Goal: Use online tool/utility: Utilize a website feature to perform a specific function

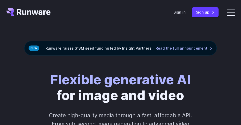
click at [190, 14] on header "Features Tasks Image generation Video generation Sonic Inference Engine™ Models…" at bounding box center [120, 12] width 241 height 24
click at [185, 13] on link "Sign in" at bounding box center [179, 12] width 12 height 6
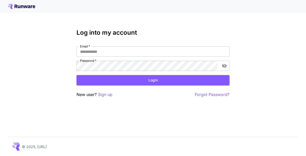
type input "********"
click at [129, 81] on button "Login" at bounding box center [152, 80] width 153 height 10
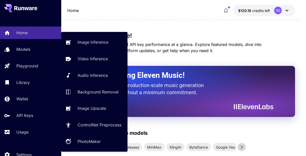
click at [25, 64] on p "Playground" at bounding box center [27, 66] width 22 height 6
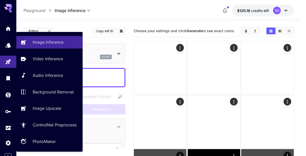
type input "**********"
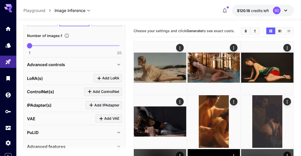
scroll to position [181, 0]
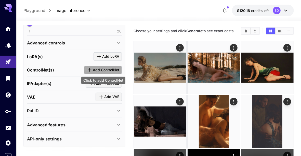
click at [109, 69] on span "Add ControlNet" at bounding box center [106, 70] width 26 height 6
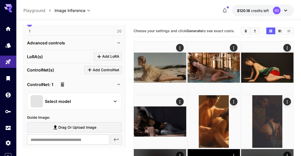
click at [66, 99] on p "Select model" at bounding box center [58, 101] width 26 height 6
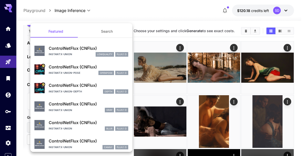
click at [75, 90] on p "instantx-union-depth" at bounding box center [65, 91] width 33 height 4
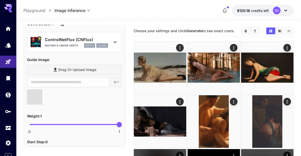
scroll to position [244, 0]
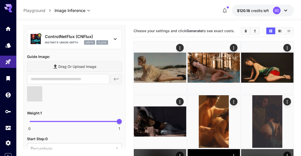
type input "**********"
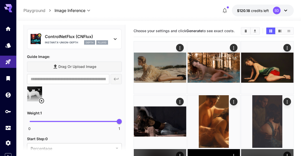
click at [99, 66] on div "Drag or upload image" at bounding box center [74, 66] width 95 height 10
click at [56, 66] on div "Drag or upload image" at bounding box center [74, 66] width 95 height 10
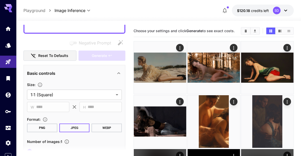
scroll to position [0, 0]
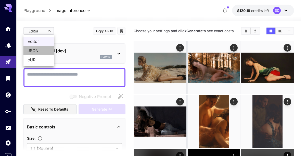
click at [37, 48] on span "JSON" at bounding box center [39, 50] width 22 height 6
type input "****"
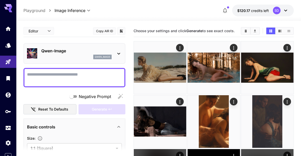
click at [80, 75] on textarea "Negative Prompt" at bounding box center [74, 77] width 95 height 12
paste textarea "**********"
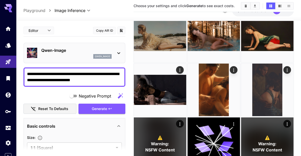
type textarea "**********"
click at [72, 54] on div "qwen_image" at bounding box center [76, 56] width 70 height 5
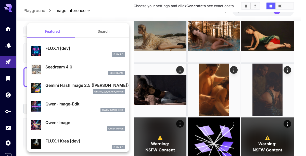
click at [70, 50] on p "FLUX.1 [dev]" at bounding box center [84, 48] width 79 height 6
type input "**"
type input "***"
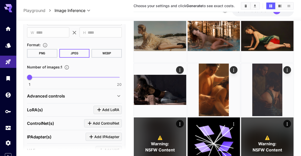
scroll to position [181, 0]
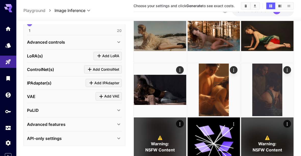
click at [99, 66] on span "Add ControlNet" at bounding box center [106, 69] width 26 height 6
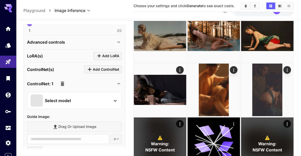
type input "**********"
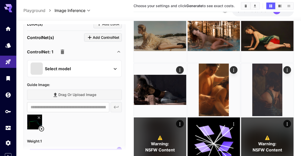
click at [95, 65] on div "Select model" at bounding box center [70, 68] width 79 height 12
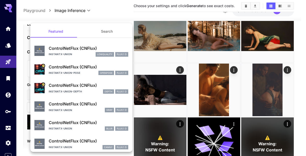
click at [74, 68] on p "ControlNetFlux (CNFlux)" at bounding box center [88, 67] width 79 height 6
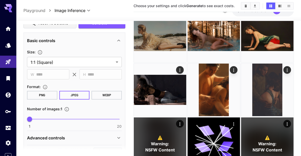
scroll to position [0, 0]
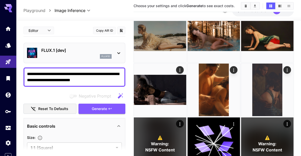
click at [104, 106] on span "Generate" at bounding box center [99, 108] width 15 height 6
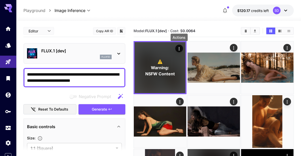
click at [182, 48] on button "Actions" at bounding box center [179, 49] width 8 height 8
click at [180, 48] on icon "Actions" at bounding box center [178, 48] width 5 height 5
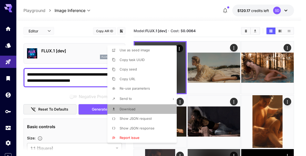
click at [134, 107] on span "Download" at bounding box center [127, 109] width 16 height 4
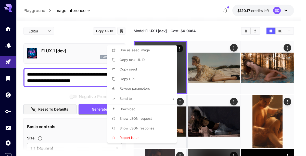
click at [46, 95] on div at bounding box center [153, 78] width 306 height 156
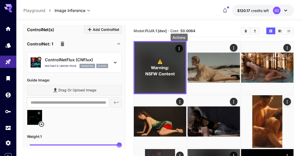
scroll to position [223, 0]
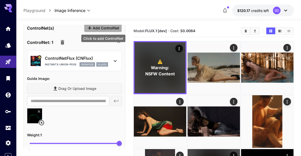
click at [108, 27] on span "Add ControlNet" at bounding box center [106, 28] width 26 height 6
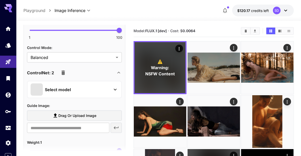
scroll to position [445, 0]
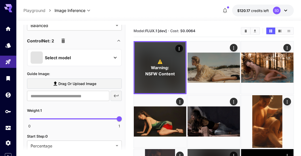
click at [92, 56] on div "Select model" at bounding box center [70, 57] width 79 height 12
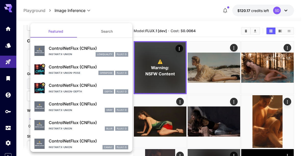
click at [64, 91] on p "instantx-union-depth" at bounding box center [65, 91] width 33 height 4
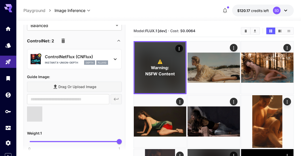
scroll to position [477, 0]
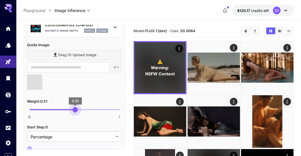
type input "***"
drag, startPoint x: 85, startPoint y: 107, endPoint x: 74, endPoint y: 110, distance: 11.0
click at [74, 110] on span "0 1 0.5" at bounding box center [75, 109] width 90 height 11
type input "**********"
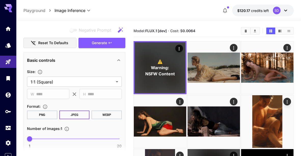
scroll to position [63, 0]
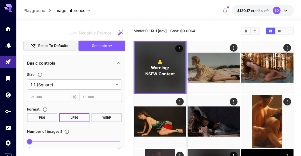
click at [92, 46] on span "Generate" at bounding box center [99, 46] width 15 height 6
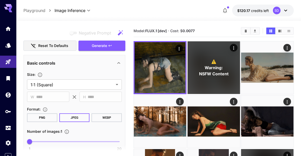
click at [175, 86] on img at bounding box center [159, 67] width 51 height 51
click at [0, 0] on icon "Open in fullscreen" at bounding box center [0, 0] width 0 height 0
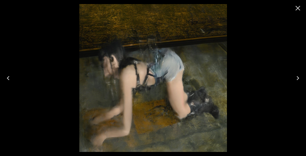
click at [297, 7] on icon "Close" at bounding box center [297, 8] width 8 height 8
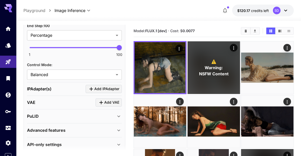
scroll to position [622, 0]
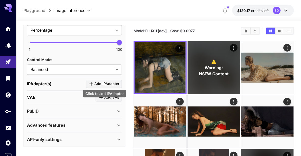
click at [101, 81] on span "Add IPAdapter" at bounding box center [106, 84] width 25 height 6
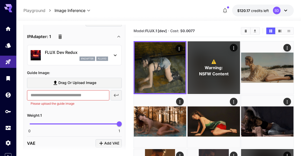
scroll to position [686, 0]
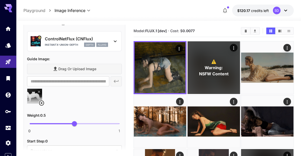
scroll to position [431, 0]
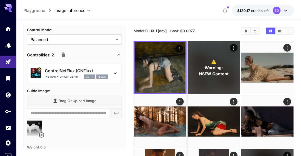
click at [63, 56] on icon "button" at bounding box center [63, 55] width 6 height 6
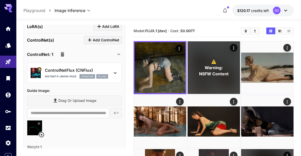
scroll to position [209, 0]
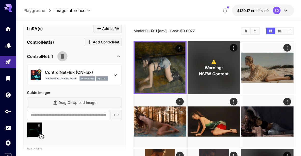
click at [61, 56] on icon "button" at bounding box center [63, 56] width 4 height 5
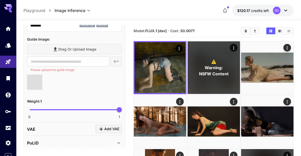
scroll to position [272, 0]
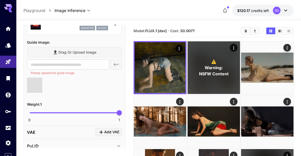
type input "**********"
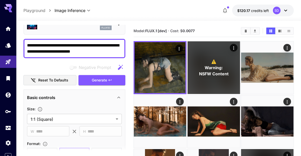
scroll to position [32, 0]
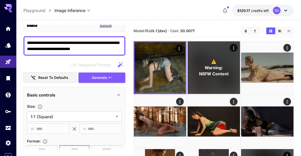
click at [98, 75] on span "Generate" at bounding box center [99, 77] width 15 height 6
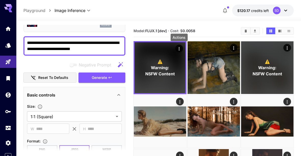
click at [178, 47] on icon "Actions" at bounding box center [178, 48] width 5 height 5
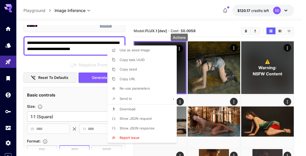
click at [183, 16] on div at bounding box center [153, 78] width 306 height 156
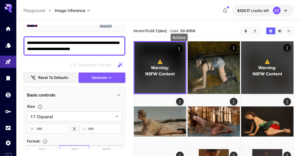
click at [179, 49] on icon "Actions" at bounding box center [178, 48] width 5 height 5
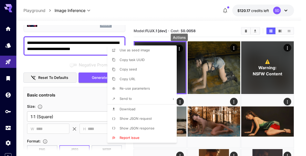
click at [132, 107] on span "Download" at bounding box center [127, 109] width 16 height 4
click at [48, 63] on div at bounding box center [153, 78] width 306 height 156
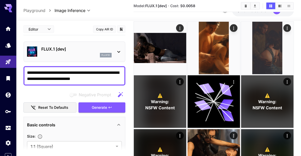
scroll to position [0, 0]
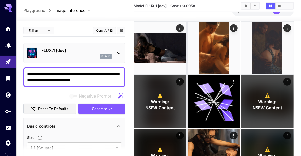
click at [50, 73] on textarea "**********" at bounding box center [74, 77] width 95 height 12
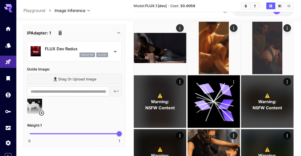
scroll to position [301, 0]
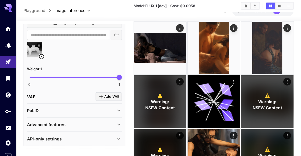
type textarea "**********"
type input "***"
drag, startPoint x: 85, startPoint y: 77, endPoint x: 74, endPoint y: 77, distance: 11.0
click at [74, 77] on span "0 1 0.5" at bounding box center [75, 77] width 90 height 11
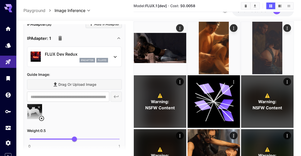
scroll to position [238, 0]
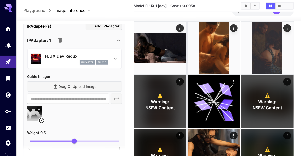
click at [59, 58] on div "FLUX Dev Redux ipAdapter flux1d" at bounding box center [76, 58] width 63 height 11
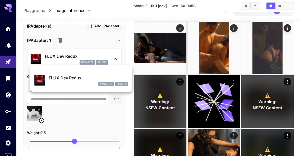
click at [59, 58] on div at bounding box center [153, 78] width 306 height 156
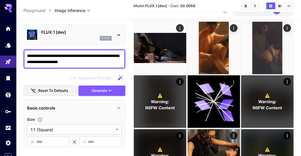
scroll to position [0, 0]
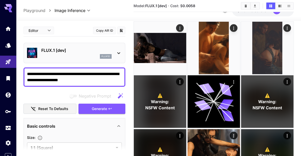
click at [95, 107] on span "Generate" at bounding box center [99, 108] width 15 height 6
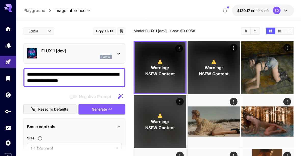
click at [178, 48] on icon "Actions" at bounding box center [178, 48] width 5 height 5
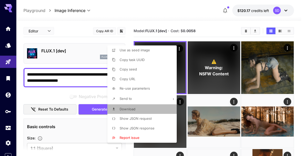
click at [139, 107] on li "Download" at bounding box center [143, 109] width 72 height 10
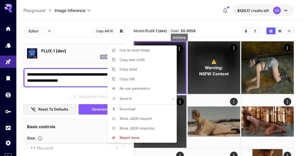
click at [73, 91] on div at bounding box center [153, 78] width 306 height 156
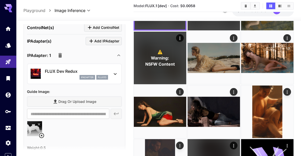
scroll to position [254, 0]
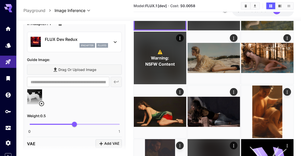
click at [42, 102] on icon at bounding box center [41, 103] width 6 height 6
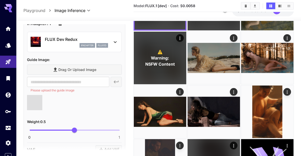
type input "**********"
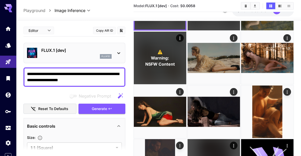
scroll to position [0, 0]
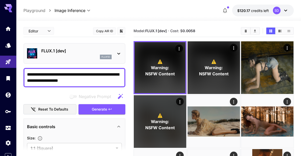
click at [97, 108] on span "Generate" at bounding box center [99, 109] width 15 height 6
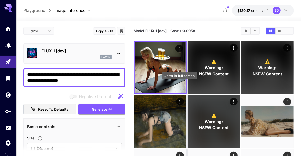
click at [0, 0] on icon "Open in fullscreen" at bounding box center [0, 0] width 0 height 0
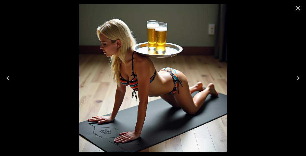
click at [298, 7] on icon "Close" at bounding box center [297, 8] width 5 height 5
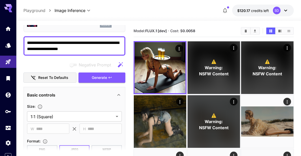
scroll to position [2, 0]
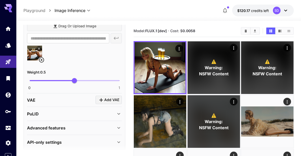
scroll to position [301, 0]
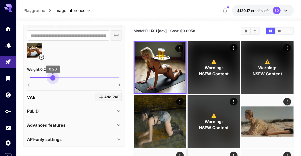
type input "****"
drag, startPoint x: 71, startPoint y: 75, endPoint x: 52, endPoint y: 75, distance: 19.4
click at [52, 75] on span "0.25" at bounding box center [51, 77] width 5 height 5
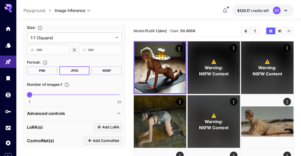
scroll to position [0, 0]
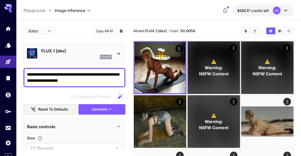
click at [99, 107] on span "Generate" at bounding box center [99, 109] width 15 height 6
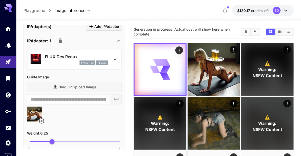
scroll to position [206, 0]
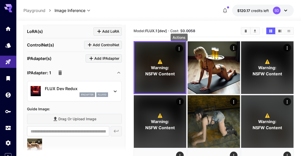
click at [180, 45] on button "Actions" at bounding box center [179, 49] width 8 height 8
click at [179, 47] on icon "Actions" at bounding box center [179, 48] width 1 height 3
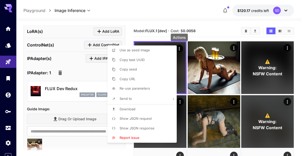
click at [139, 107] on li "Download" at bounding box center [143, 109] width 72 height 10
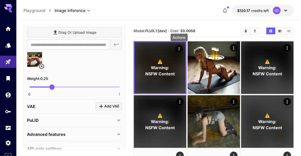
scroll to position [301, 0]
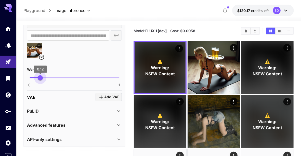
type input "***"
drag, startPoint x: 51, startPoint y: 75, endPoint x: 39, endPoint y: 76, distance: 12.5
click at [39, 76] on span "0.1" at bounding box center [38, 77] width 5 height 5
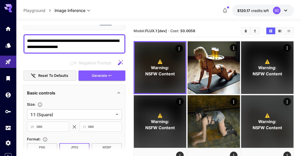
scroll to position [0, 0]
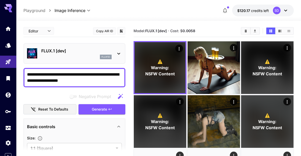
click at [94, 108] on span "Generate" at bounding box center [99, 109] width 15 height 6
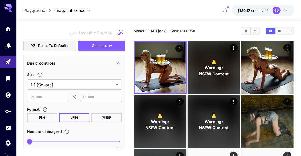
scroll to position [127, 0]
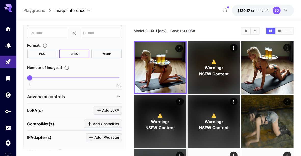
click at [163, 65] on img at bounding box center [159, 67] width 51 height 51
click at [0, 0] on button "Open in fullscreen" at bounding box center [0, 0] width 0 height 0
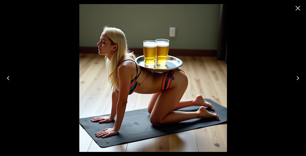
click at [296, 10] on icon "Close" at bounding box center [297, 8] width 8 height 8
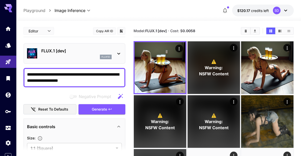
scroll to position [0, 0]
drag, startPoint x: 96, startPoint y: 81, endPoint x: 64, endPoint y: 81, distance: 32.6
click at [64, 81] on textarea "**********" at bounding box center [74, 77] width 95 height 12
type textarea "**********"
click at [111, 111] on button "Generate" at bounding box center [101, 109] width 47 height 10
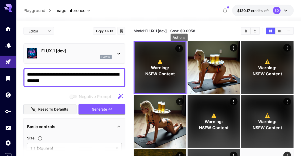
click at [178, 46] on div "Actions" at bounding box center [178, 48] width 5 height 6
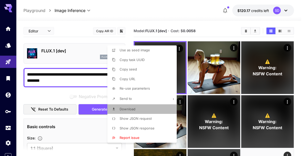
click at [146, 108] on li "Download" at bounding box center [143, 109] width 72 height 10
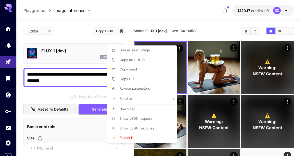
drag, startPoint x: 65, startPoint y: 78, endPoint x: 27, endPoint y: 76, distance: 38.2
click at [27, 76] on div at bounding box center [153, 78] width 306 height 156
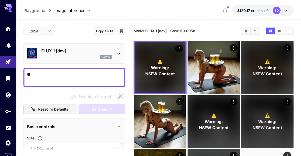
type textarea "*"
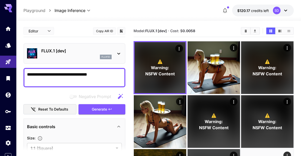
type textarea "**********"
click at [99, 105] on button "Generate" at bounding box center [101, 109] width 47 height 10
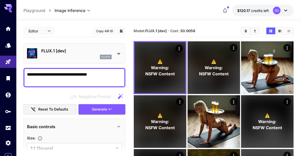
click at [181, 47] on icon "Actions" at bounding box center [178, 48] width 5 height 5
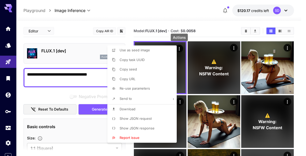
click at [127, 111] on p "Download" at bounding box center [127, 108] width 16 height 5
click at [118, 8] on div at bounding box center [153, 78] width 306 height 156
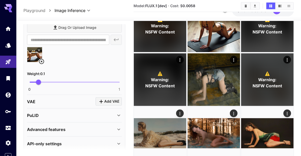
scroll to position [301, 0]
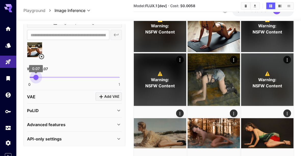
type input "*"
drag, startPoint x: 37, startPoint y: 74, endPoint x: 10, endPoint y: 77, distance: 26.6
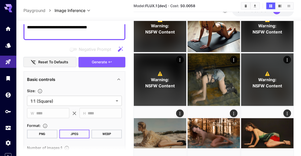
scroll to position [0, 0]
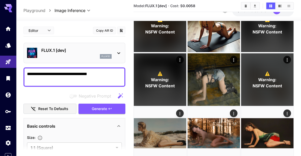
click at [90, 105] on button "Generate" at bounding box center [101, 108] width 47 height 10
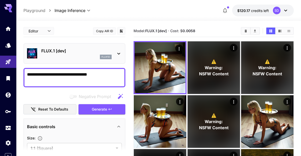
click at [0, 0] on icon "Open in fullscreen" at bounding box center [0, 0] width 0 height 0
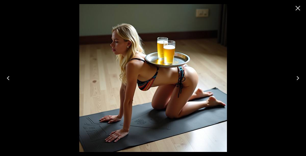
click at [298, 6] on icon "Close" at bounding box center [297, 8] width 8 height 8
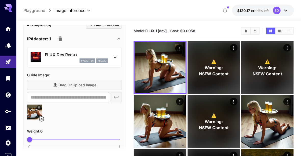
scroll to position [238, 0]
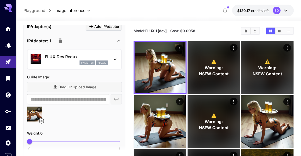
click at [66, 60] on div "ipAdapter flux1d" at bounding box center [76, 62] width 63 height 5
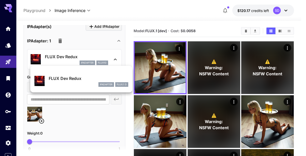
click at [66, 60] on div at bounding box center [153, 78] width 306 height 156
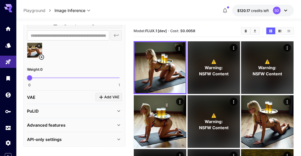
scroll to position [63, 0]
